Goal: Find specific page/section: Find specific page/section

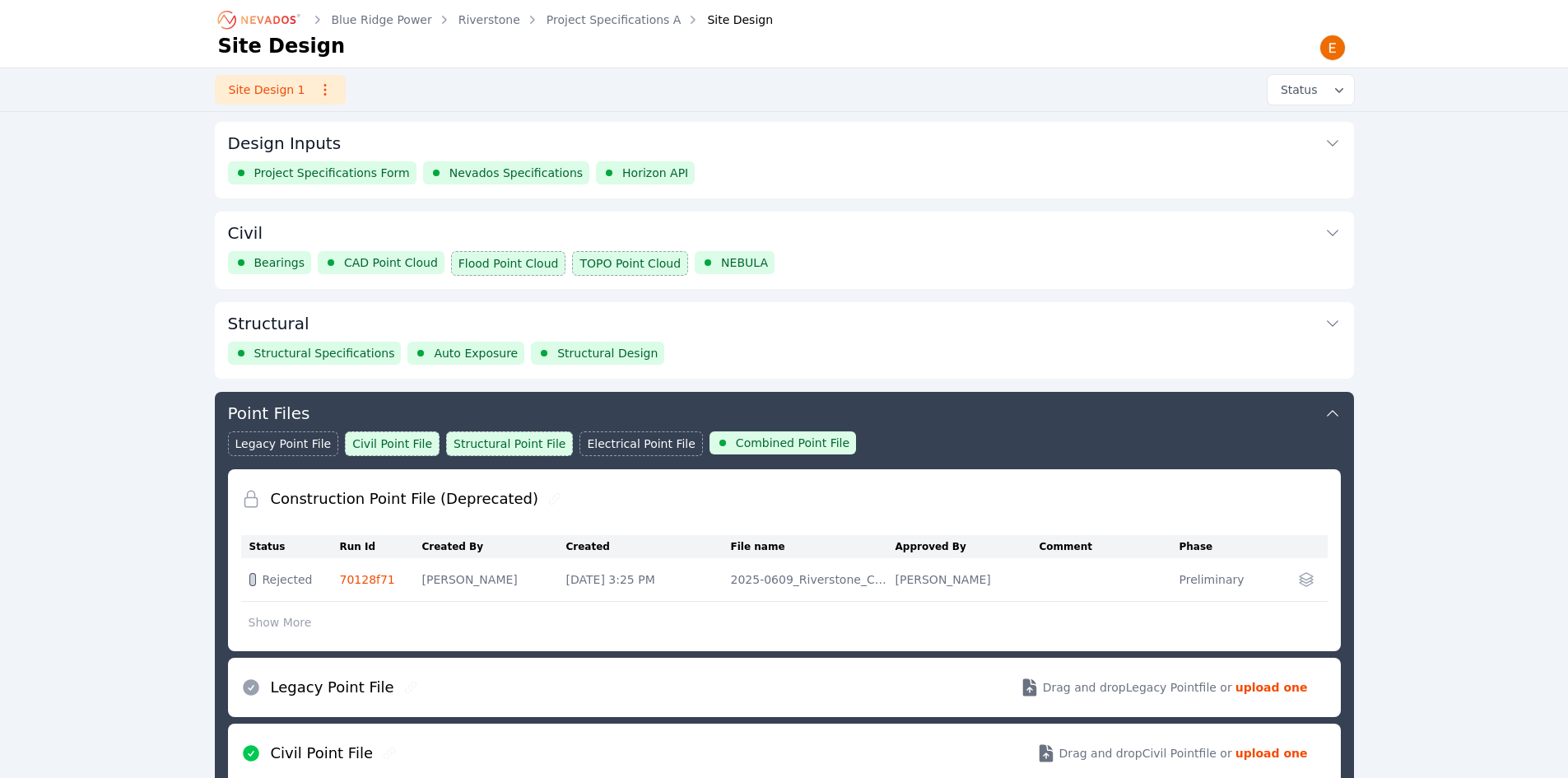
scroll to position [267, 0]
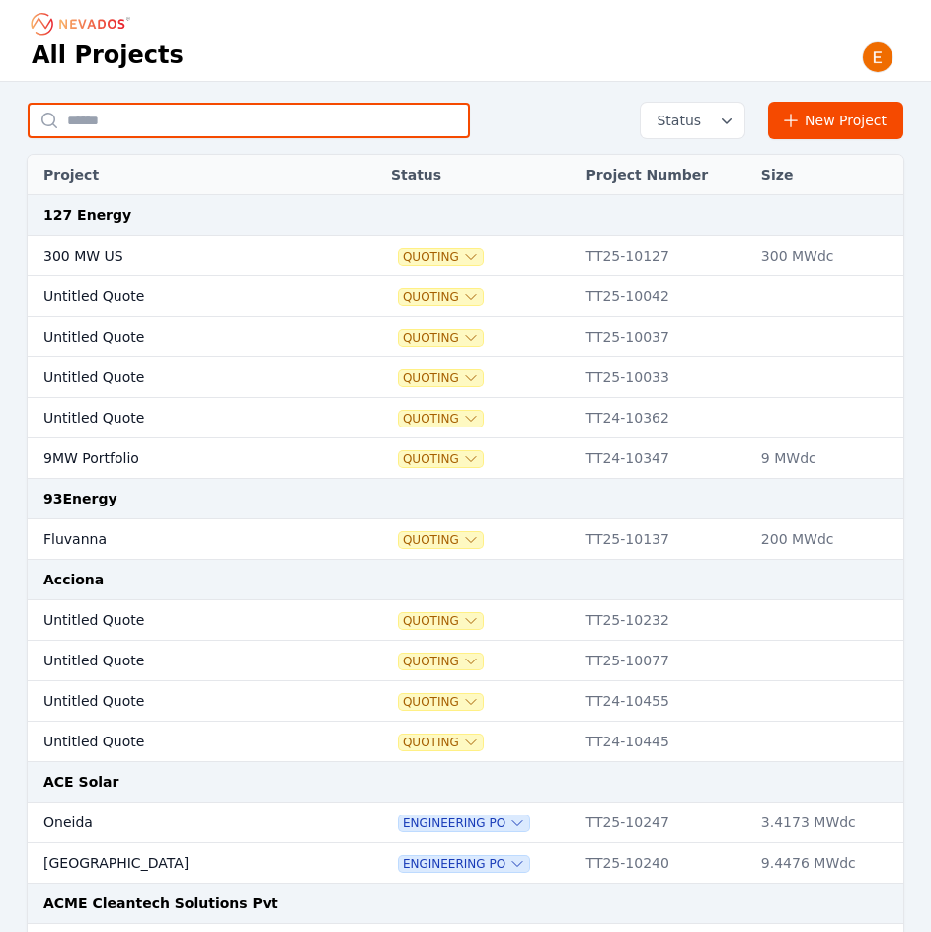
drag, startPoint x: 298, startPoint y: 115, endPoint x: 280, endPoint y: 108, distance: 19.4
click at [298, 115] on input "text" at bounding box center [249, 121] width 442 height 36
type input "**********"
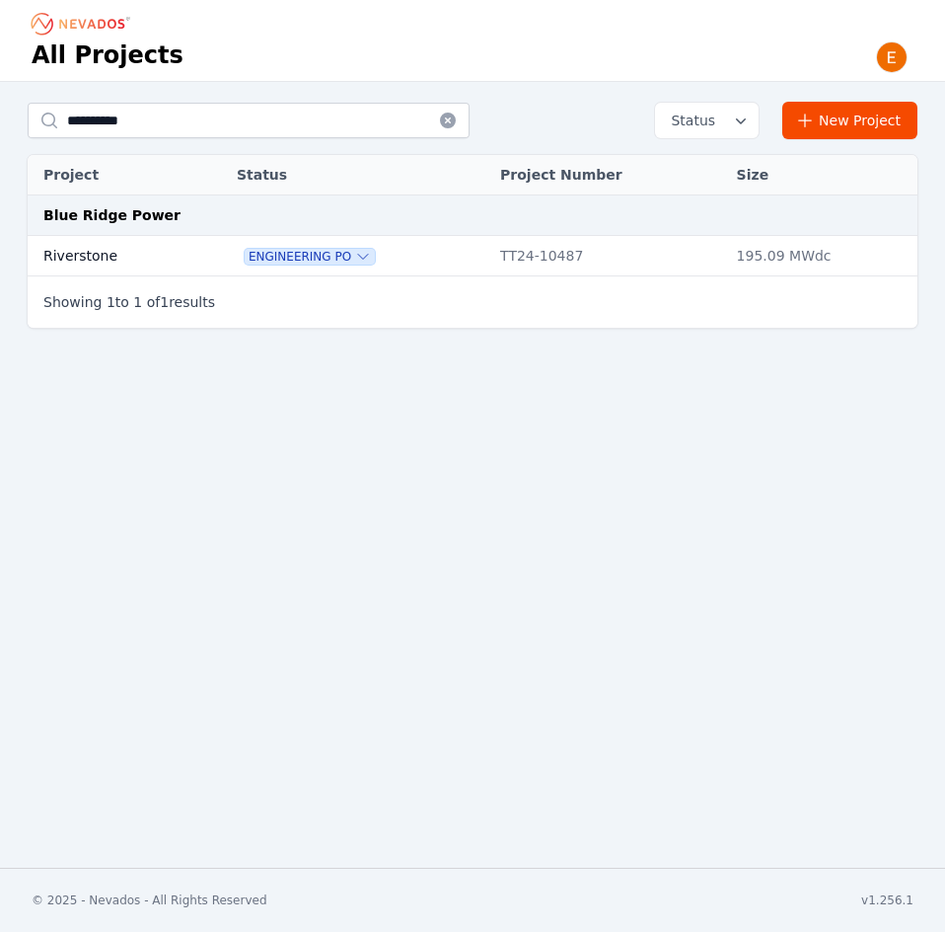
click at [166, 237] on td "Riverstone" at bounding box center [111, 256] width 167 height 40
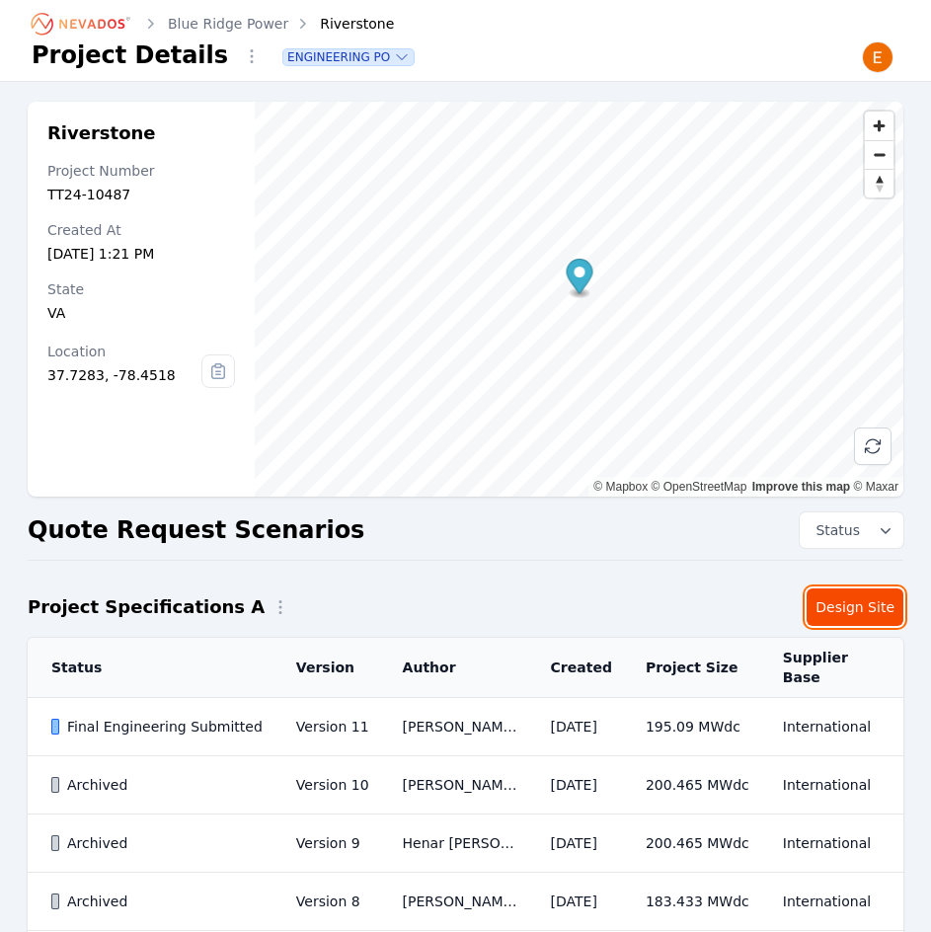
click at [869, 615] on link "Design Site" at bounding box center [854, 607] width 97 height 38
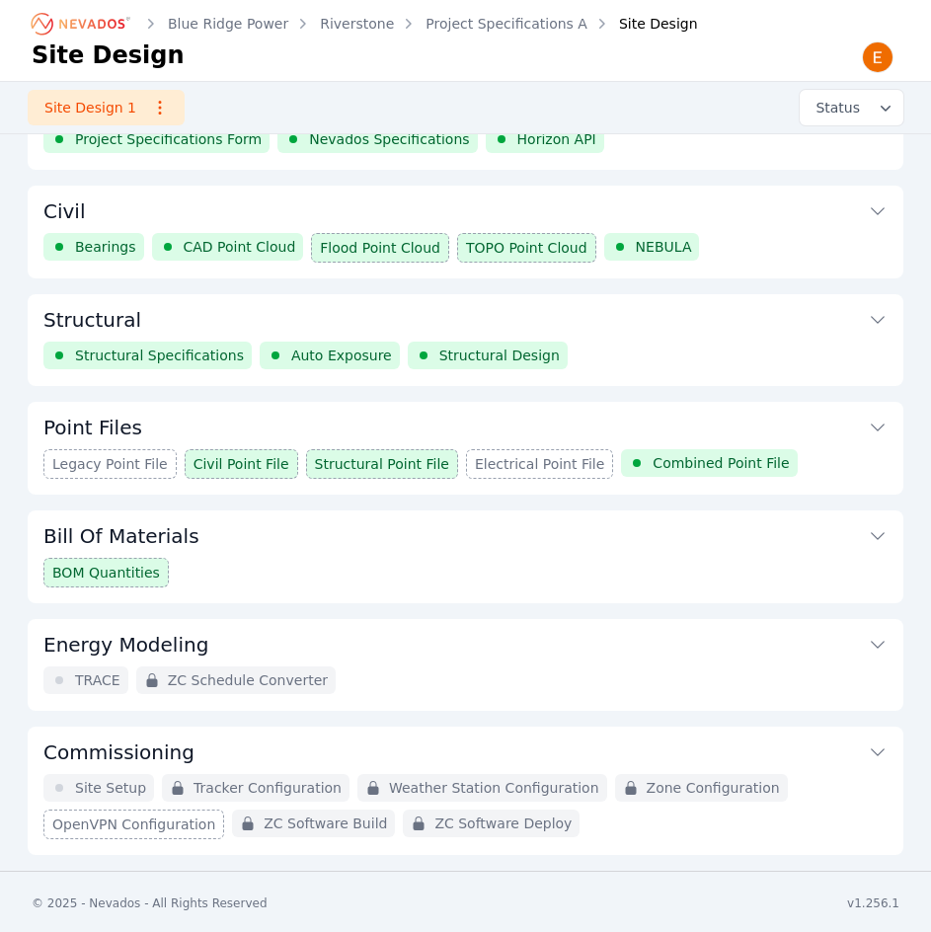
click at [847, 442] on button "Point Files" at bounding box center [465, 425] width 844 height 47
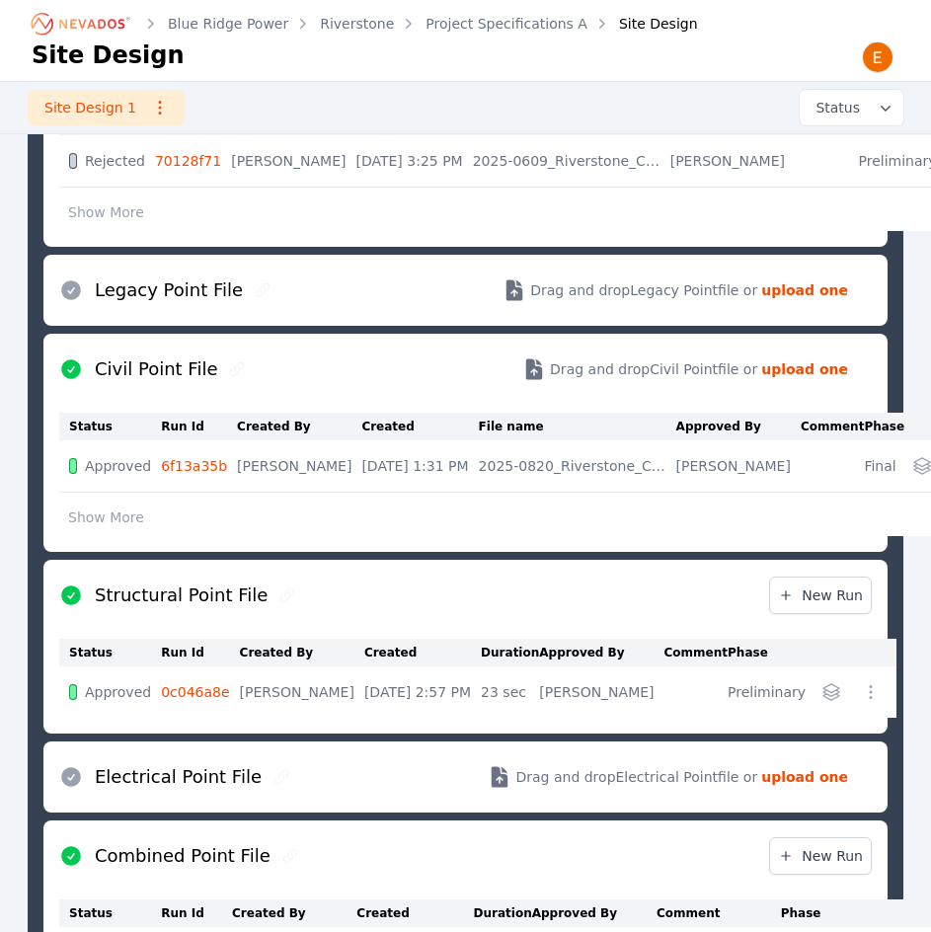
scroll to position [616, 0]
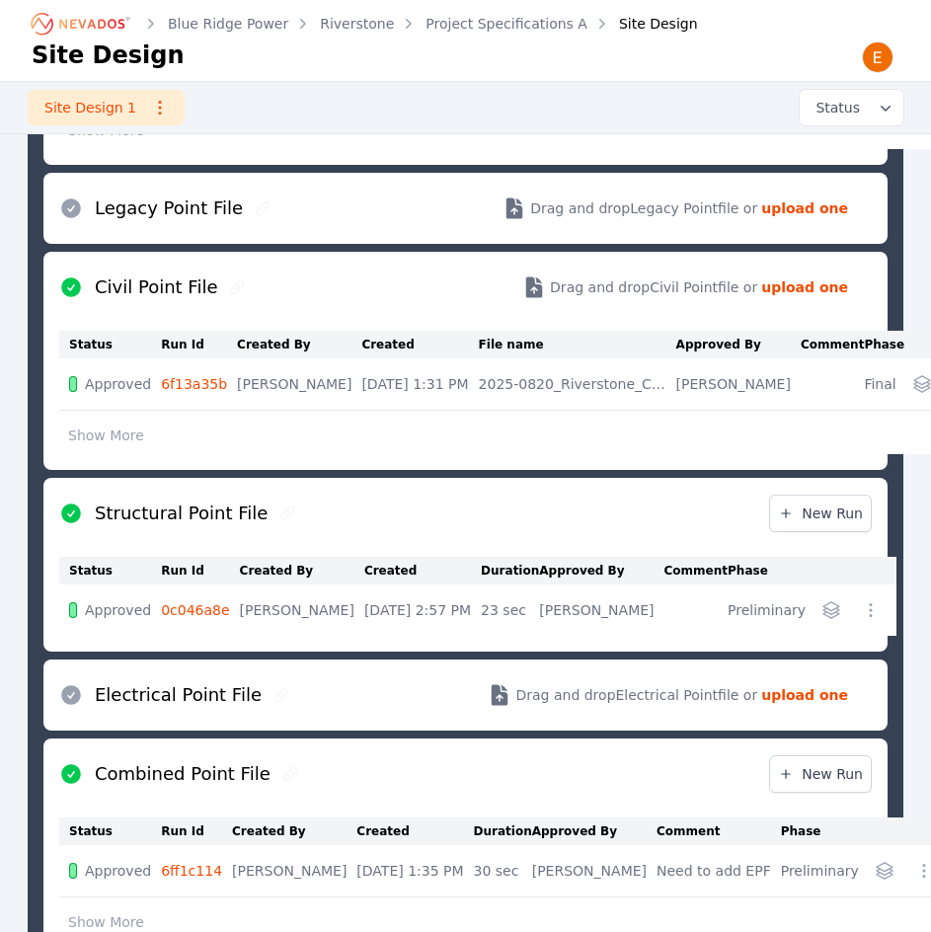
click at [856, 585] on td at bounding box center [855, 609] width 81 height 51
click at [856, 594] on div at bounding box center [871, 610] width 32 height 32
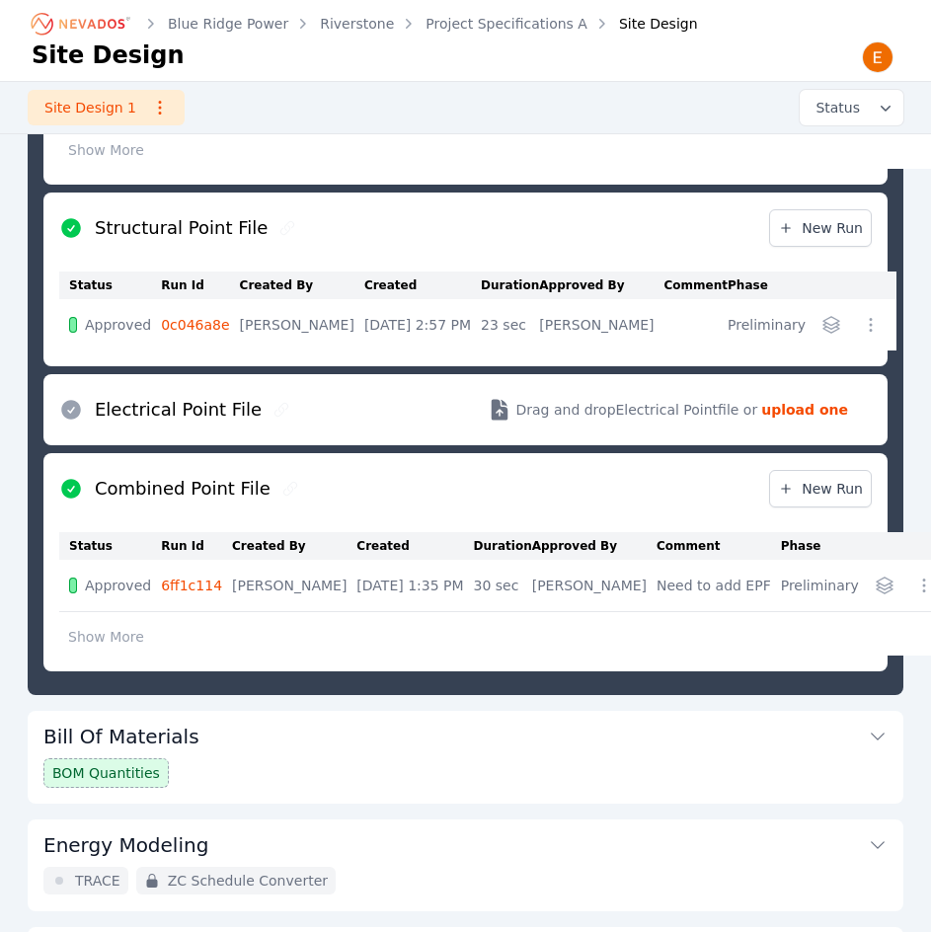
scroll to position [912, 0]
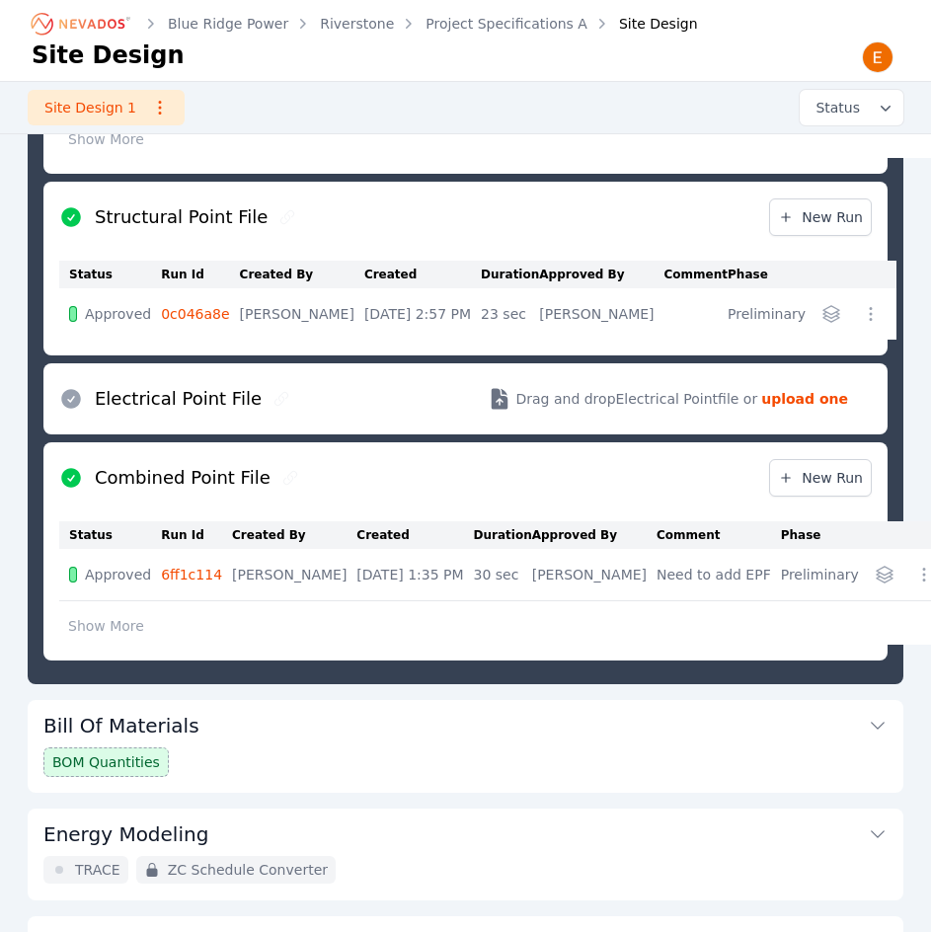
click at [908, 575] on button "button" at bounding box center [924, 575] width 32 height 32
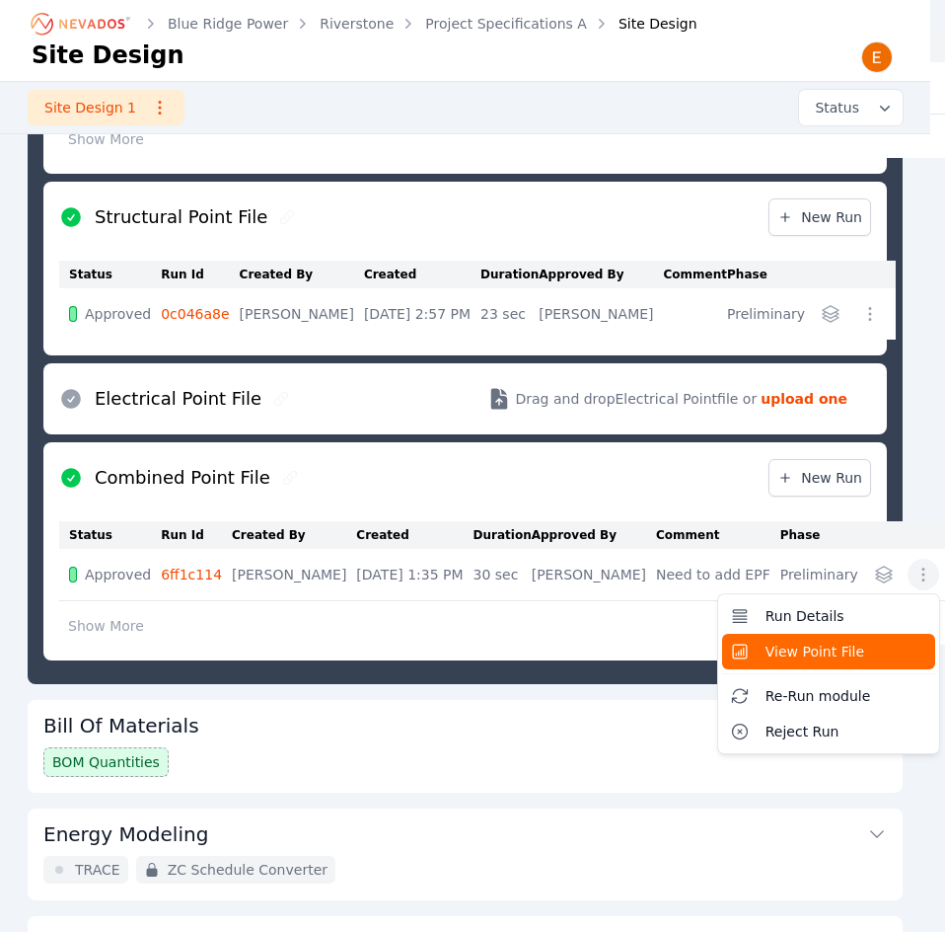
click at [767, 653] on span "View Point File" at bounding box center [815, 651] width 99 height 20
